Goal: Find specific page/section: Find specific page/section

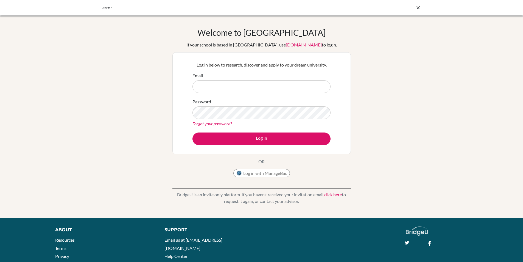
type input "[EMAIL_ADDRESS][DOMAIN_NAME]"
click at [249, 142] on button "Log in" at bounding box center [262, 138] width 138 height 13
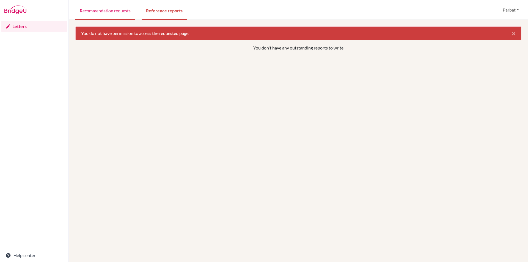
click at [110, 17] on link "Recommendation requests" at bounding box center [105, 10] width 60 height 19
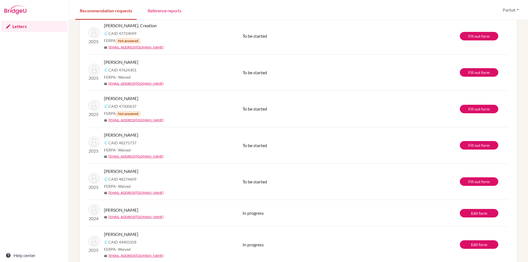
scroll to position [534, 0]
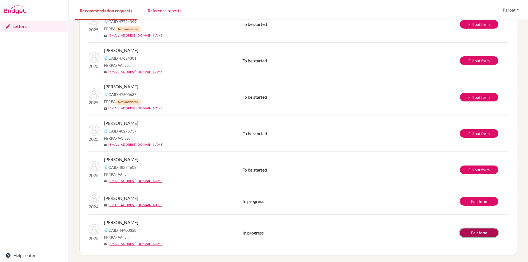
click at [478, 232] on link "Edit form" at bounding box center [478, 232] width 38 height 9
